Goal: Task Accomplishment & Management: Manage account settings

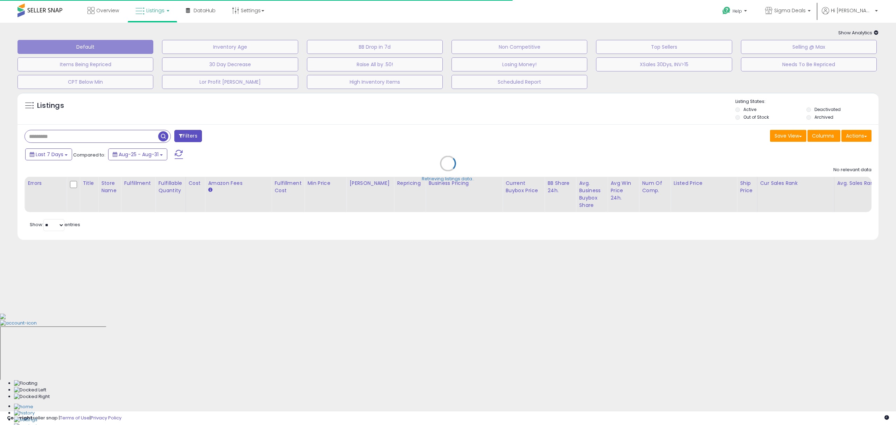
type input "*********"
select select "**"
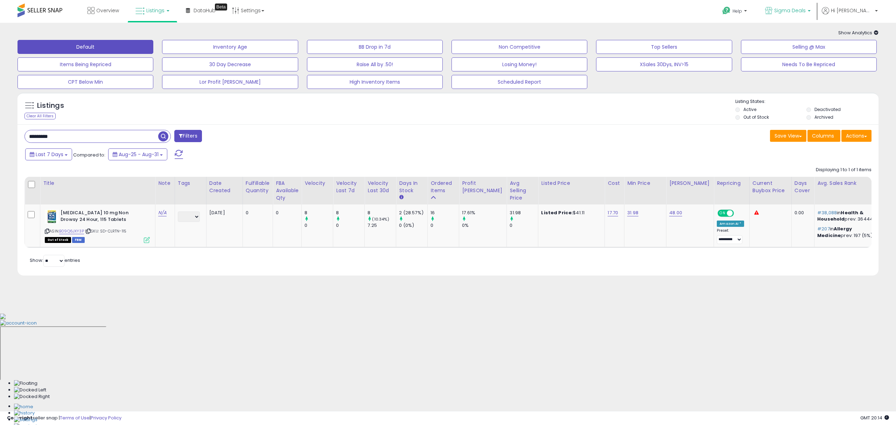
click at [806, 11] on span "Sigma Deals" at bounding box center [790, 10] width 32 height 7
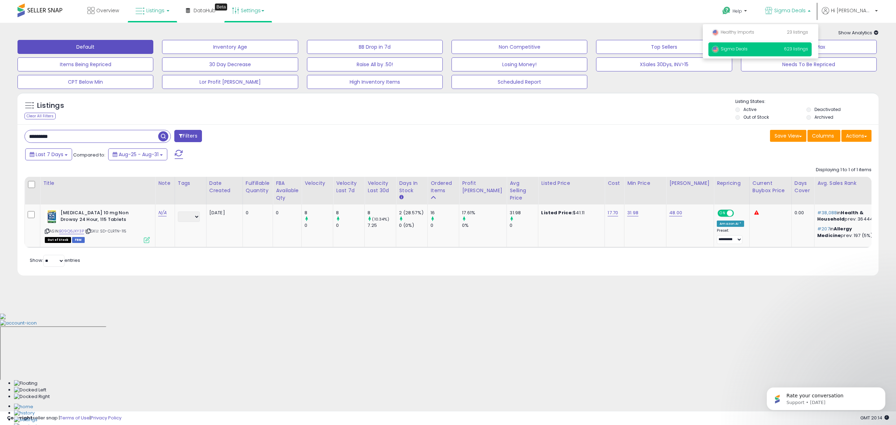
click at [254, 11] on link "Settings" at bounding box center [248, 10] width 43 height 21
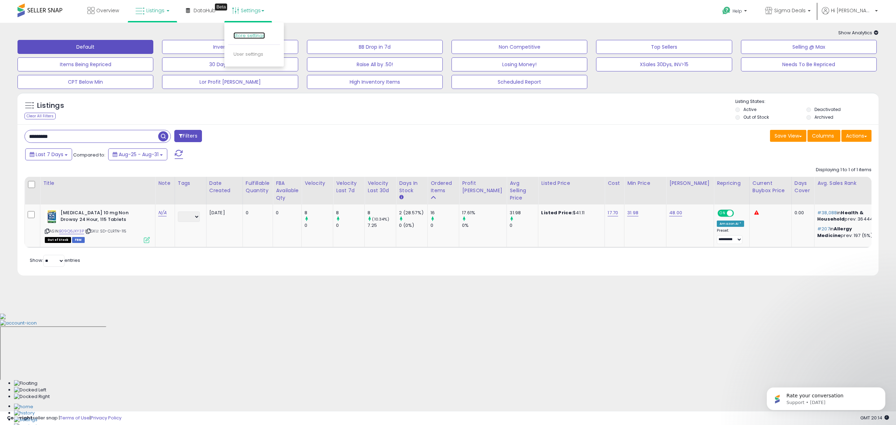
click at [250, 34] on link "Store settings" at bounding box center [250, 35] width 32 height 7
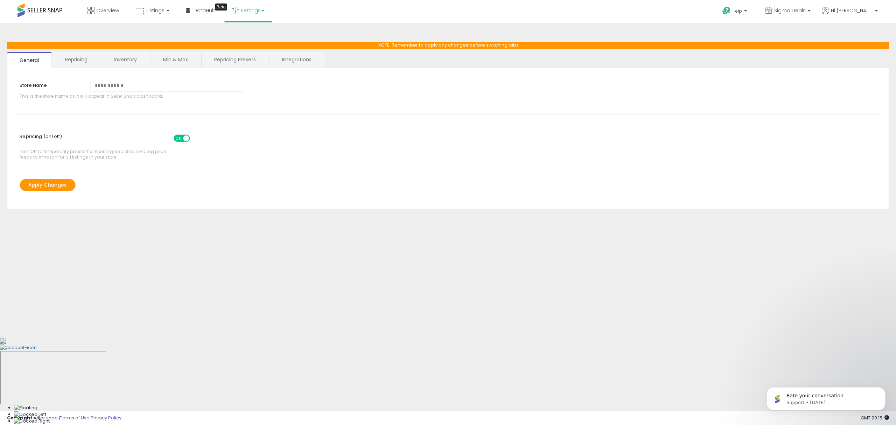
click at [250, 16] on link "Settings" at bounding box center [248, 10] width 43 height 21
click at [251, 51] on link "User settings" at bounding box center [249, 54] width 30 height 7
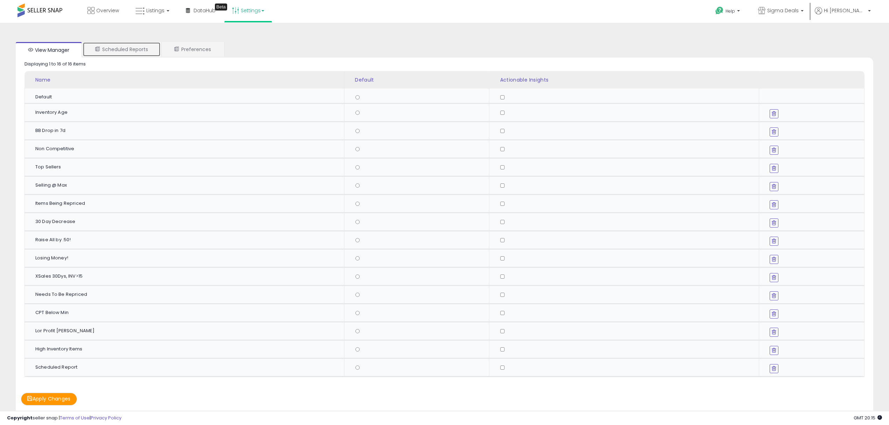
click at [138, 51] on link "Scheduled Reports" at bounding box center [122, 49] width 78 height 15
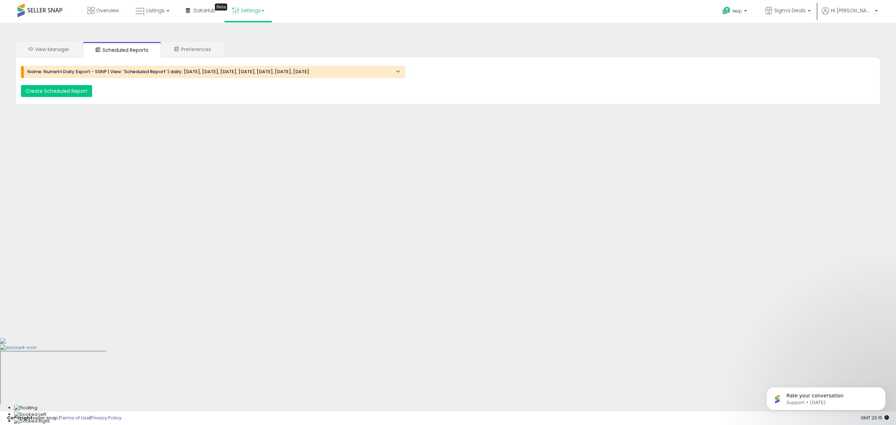
click at [142, 72] on h4 "Name: Numetri Daily Export - SSNP | View: 'Scheduled Report' | daily: Monday, T…" at bounding box center [213, 71] width 373 height 5
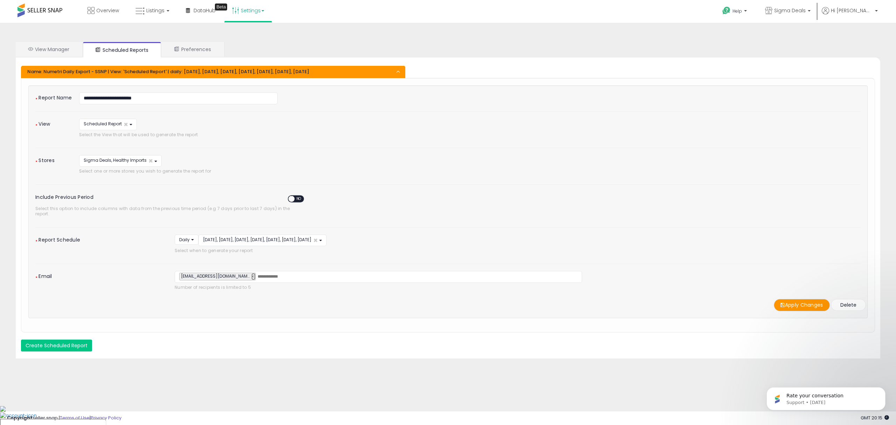
click at [251, 273] on link "×" at bounding box center [253, 276] width 4 height 7
click at [253, 17] on link "Settings" at bounding box center [248, 10] width 43 height 21
click at [248, 53] on link "User settings" at bounding box center [249, 54] width 30 height 7
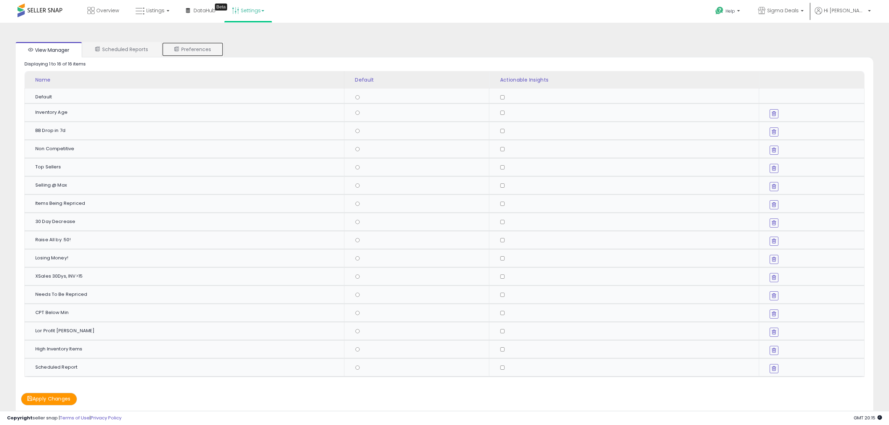
click at [202, 43] on link "Preferences" at bounding box center [193, 49] width 62 height 15
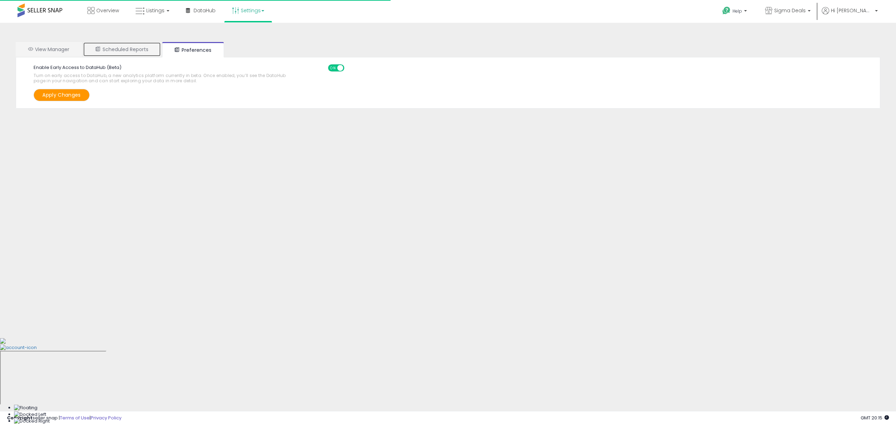
click at [146, 49] on link "Scheduled Reports" at bounding box center [122, 49] width 78 height 15
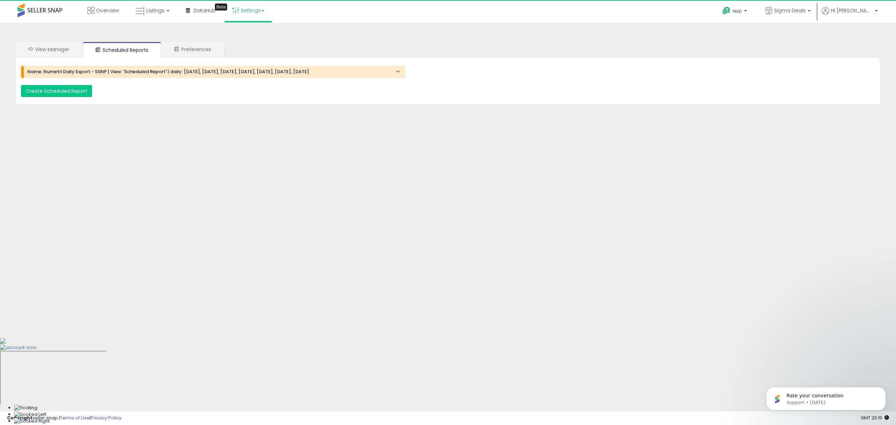
click at [229, 72] on h4 "Name: Numetri Daily Export - SSNP | View: 'Scheduled Report' | daily: Monday, T…" at bounding box center [213, 71] width 373 height 5
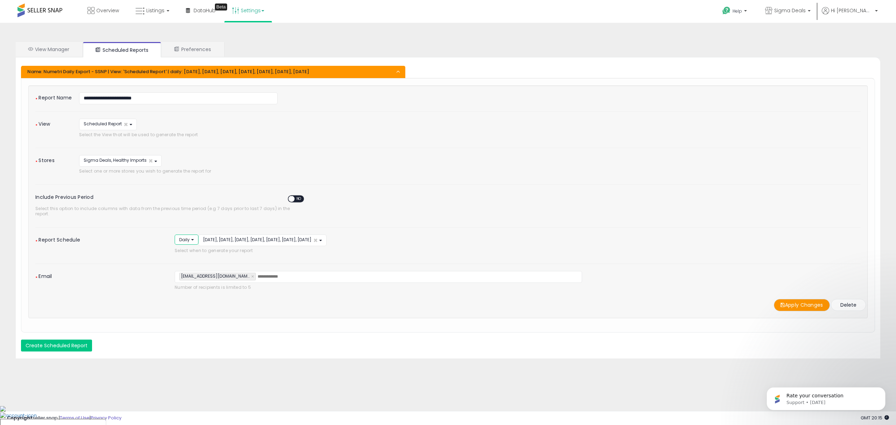
click at [194, 237] on button "Daily" at bounding box center [187, 240] width 24 height 10
click at [194, 236] on button "Daily" at bounding box center [187, 240] width 24 height 10
click at [293, 201] on span at bounding box center [292, 199] width 6 height 6
click at [293, 201] on span "YES" at bounding box center [293, 199] width 9 height 6
click at [251, 273] on link "×" at bounding box center [253, 276] width 4 height 7
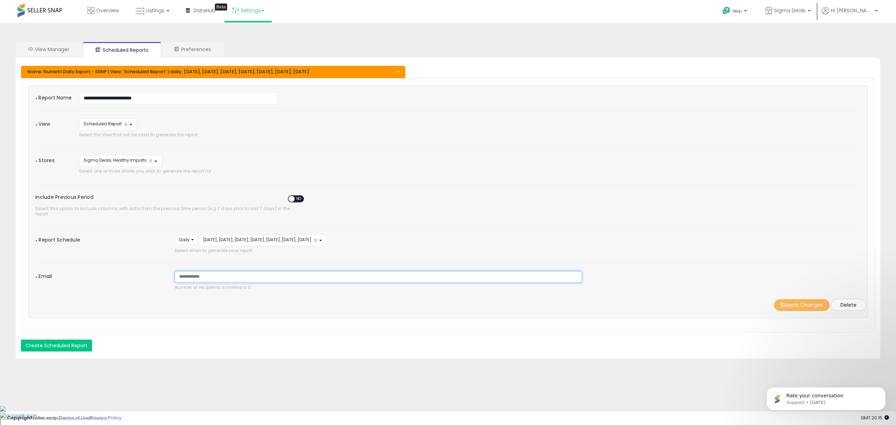
click at [848, 303] on button "Delete" at bounding box center [848, 305] width 35 height 12
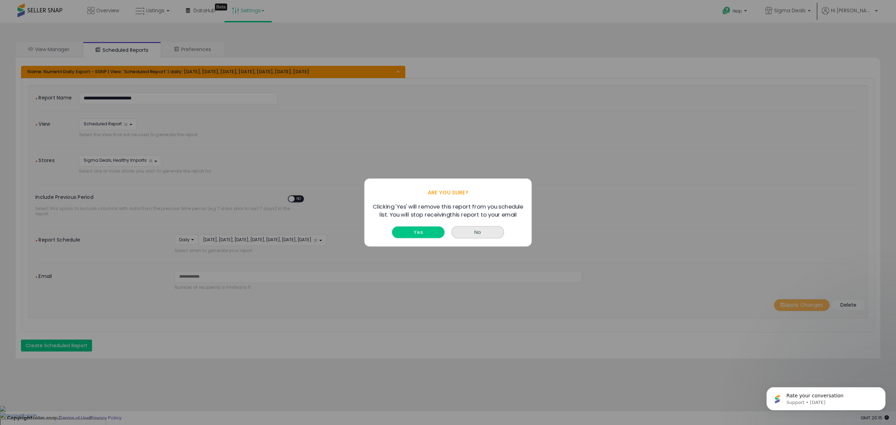
click at [436, 231] on button "Yes" at bounding box center [418, 233] width 53 height 12
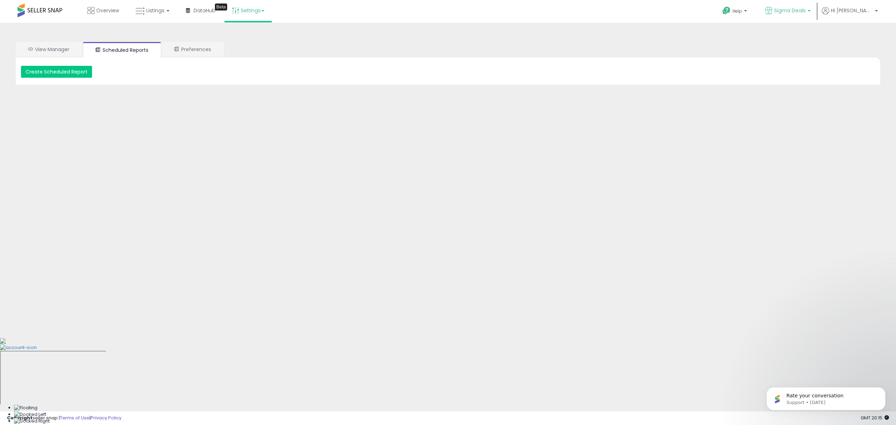
click at [805, 9] on span "Sigma Deals" at bounding box center [790, 10] width 32 height 7
click at [783, 30] on p "Healthy Imports 23 listings" at bounding box center [760, 33] width 103 height 14
click at [185, 49] on link "Preferences" at bounding box center [193, 49] width 62 height 15
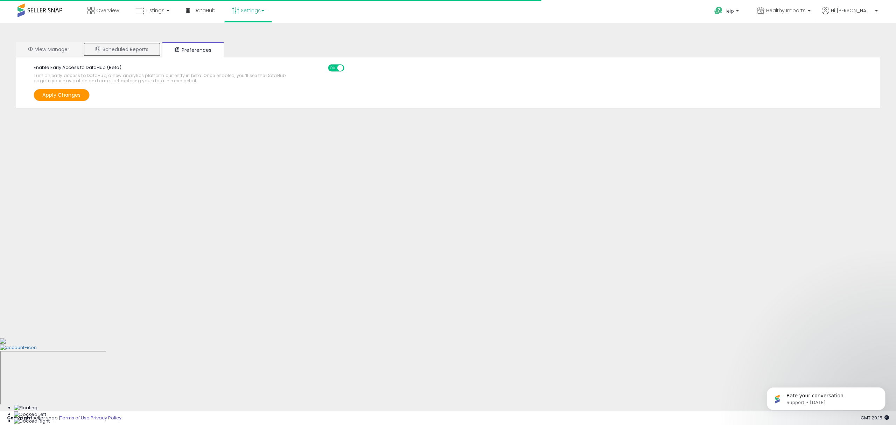
click at [152, 44] on link "Scheduled Reports" at bounding box center [122, 49] width 78 height 15
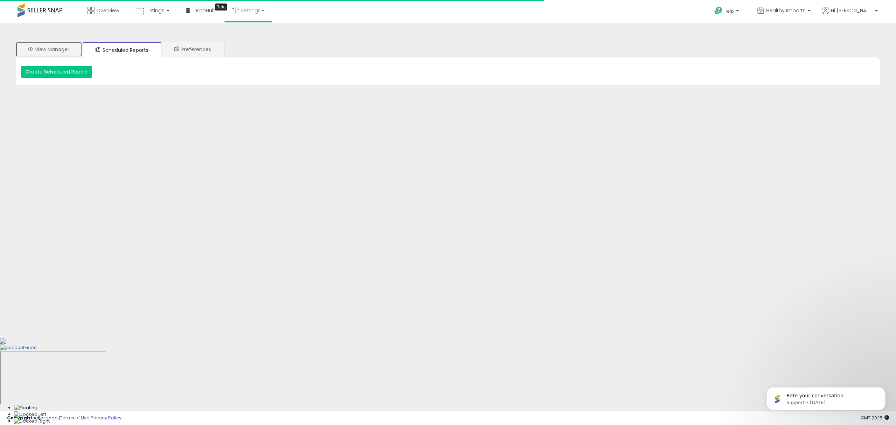
click at [61, 49] on link "View Manager" at bounding box center [49, 49] width 66 height 15
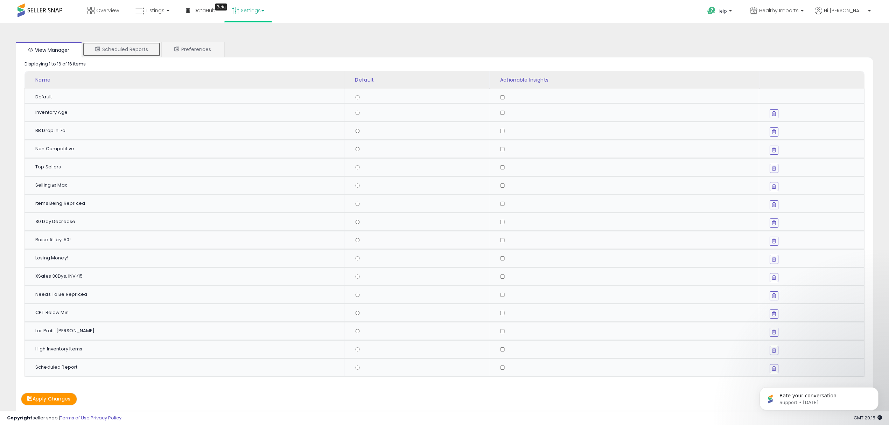
click at [126, 51] on link "Scheduled Reports" at bounding box center [122, 49] width 78 height 15
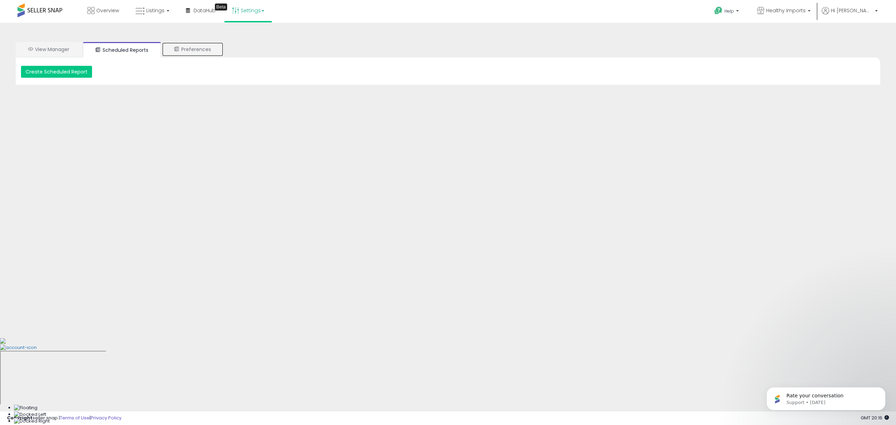
click at [196, 44] on link "Preferences" at bounding box center [193, 49] width 62 height 15
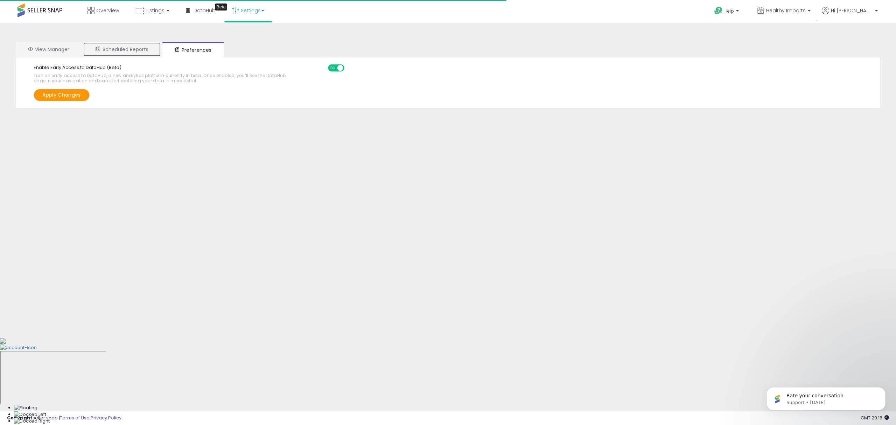
click at [139, 47] on link "Scheduled Reports" at bounding box center [122, 49] width 78 height 15
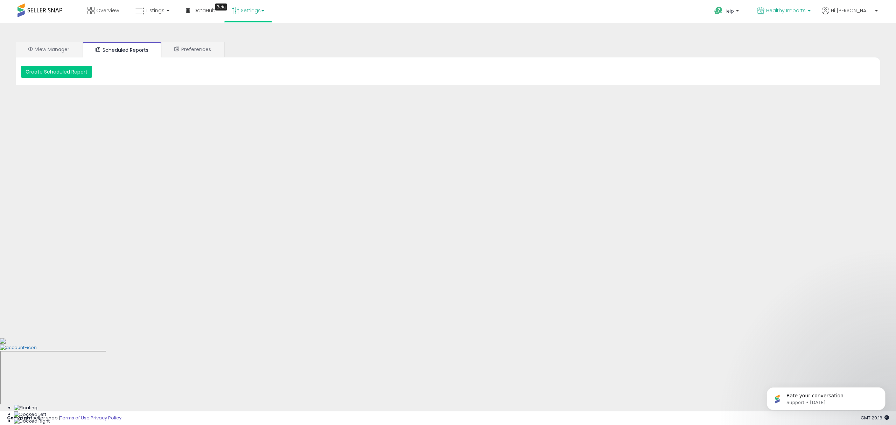
click at [792, 5] on link "Healthy Imports" at bounding box center [784, 11] width 64 height 23
click at [748, 50] on span "Sigma Deals" at bounding box center [730, 49] width 36 height 6
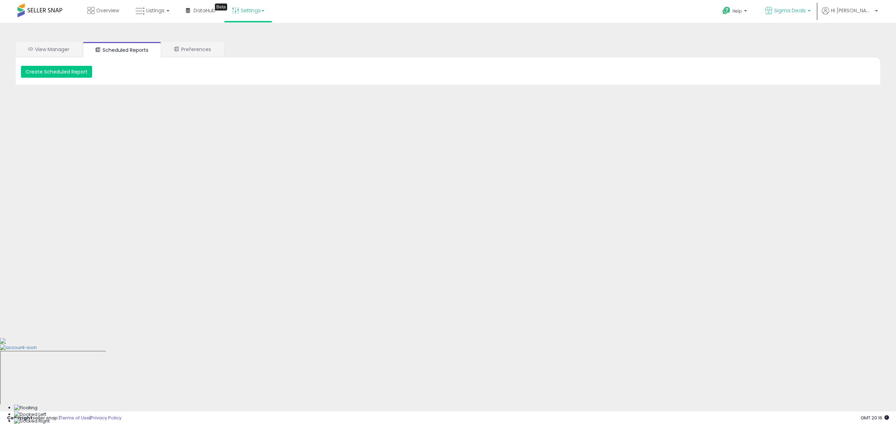
click at [806, 7] on span "Sigma Deals" at bounding box center [790, 10] width 32 height 7
click at [779, 36] on p "Healthy Imports 23 listings" at bounding box center [760, 33] width 103 height 14
